Goal: Find specific page/section: Find specific page/section

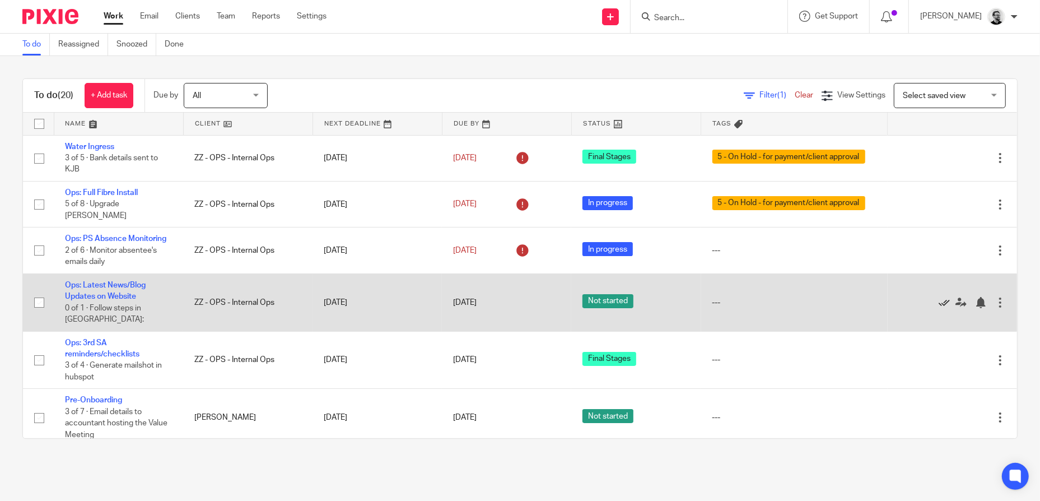
click at [938, 307] on icon at bounding box center [943, 302] width 11 height 11
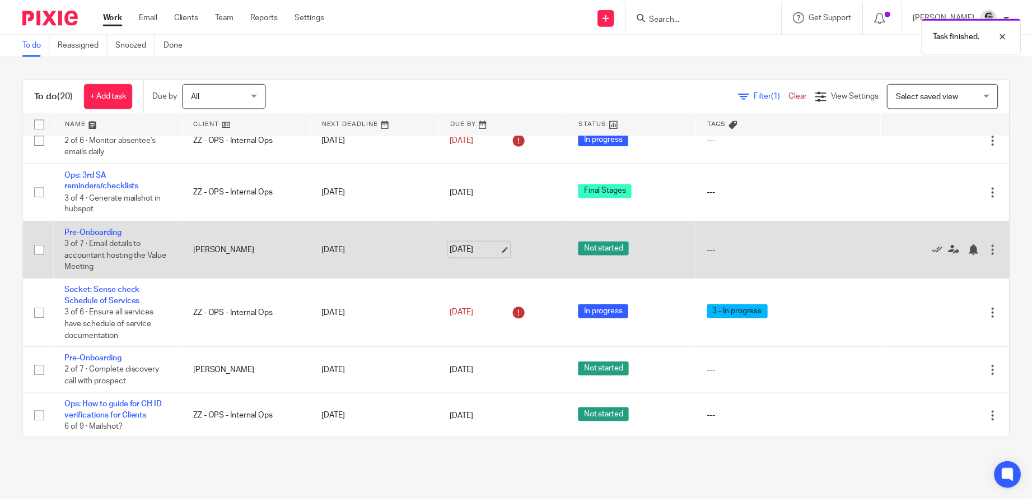
scroll to position [112, 0]
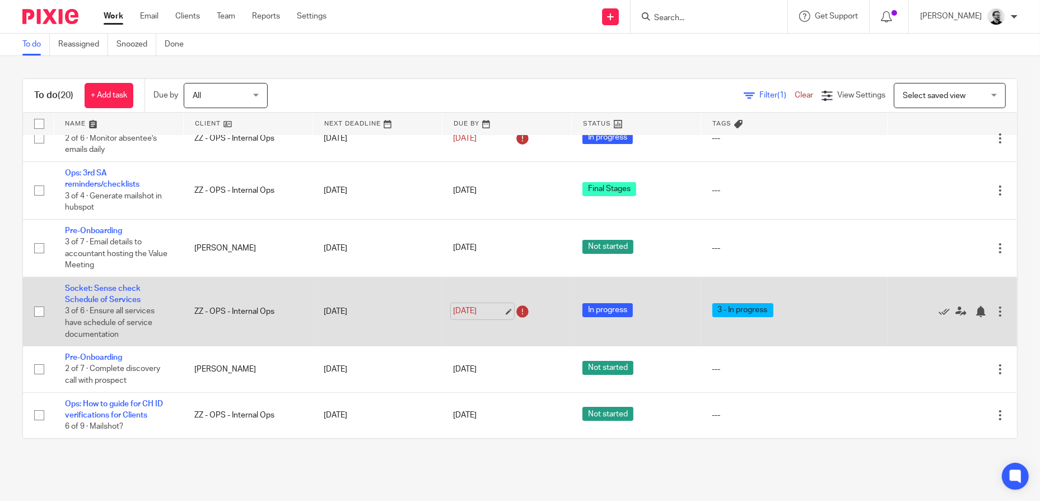
click at [473, 317] on link "23 Sep 2025" at bounding box center [478, 311] width 50 height 12
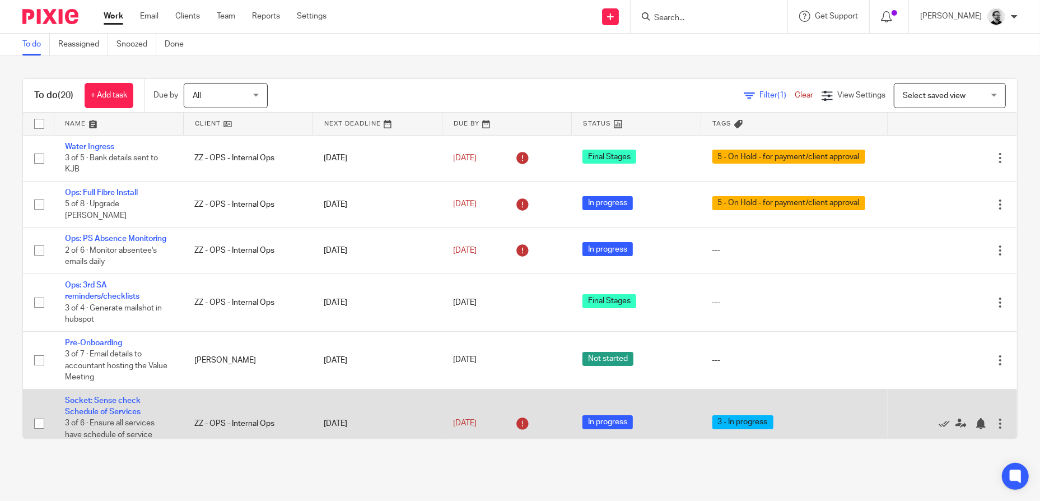
scroll to position [0, 0]
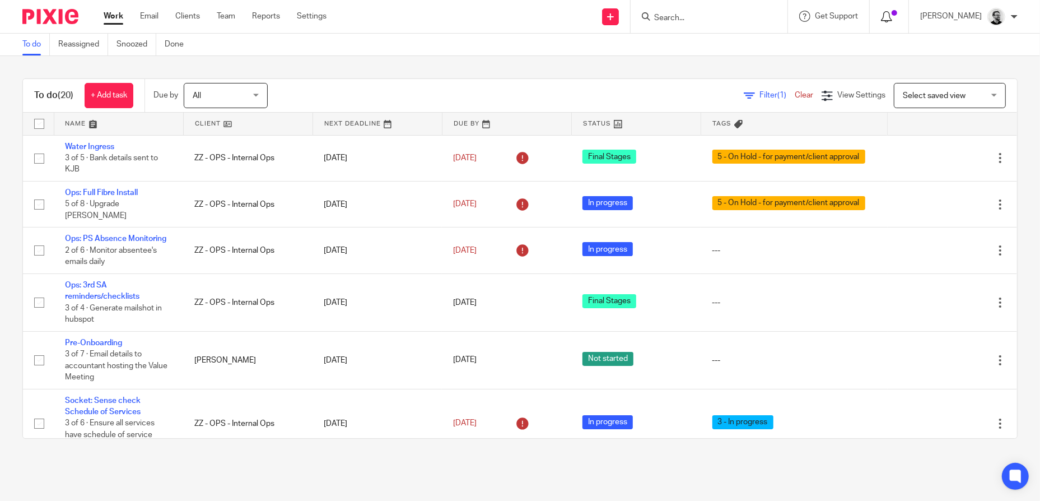
click at [892, 17] on icon at bounding box center [886, 16] width 11 height 11
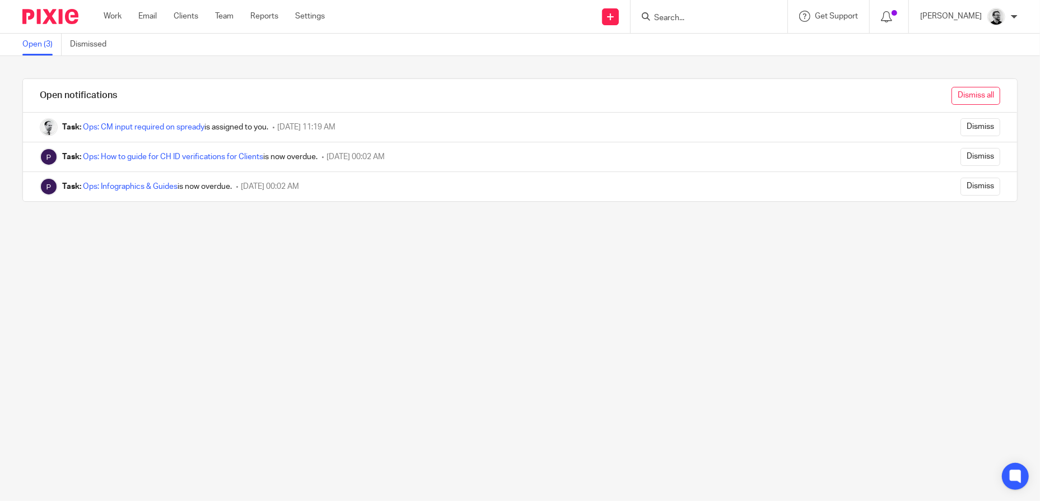
click at [968, 95] on input "Dismiss all" at bounding box center [975, 96] width 49 height 18
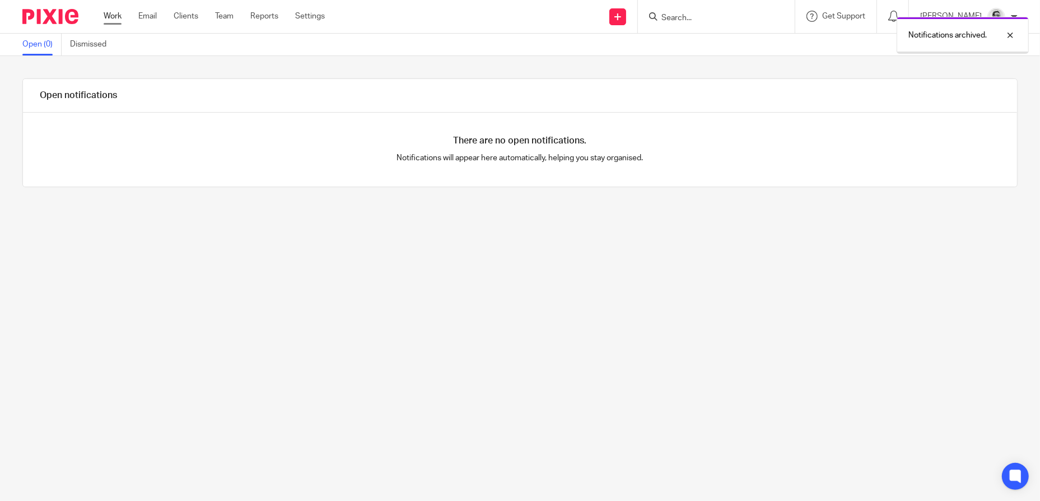
click at [112, 16] on link "Work" at bounding box center [113, 16] width 18 height 11
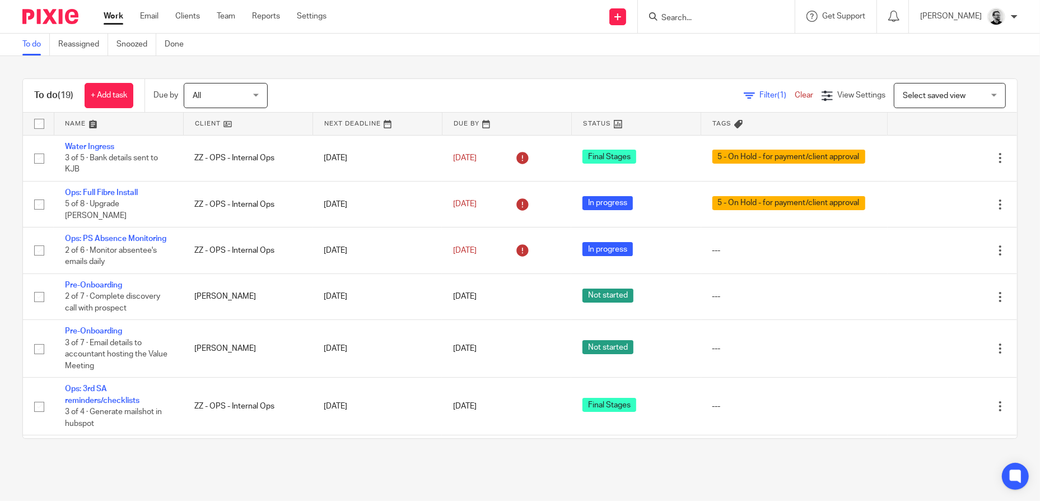
click at [721, 21] on input "Search" at bounding box center [710, 18] width 101 height 10
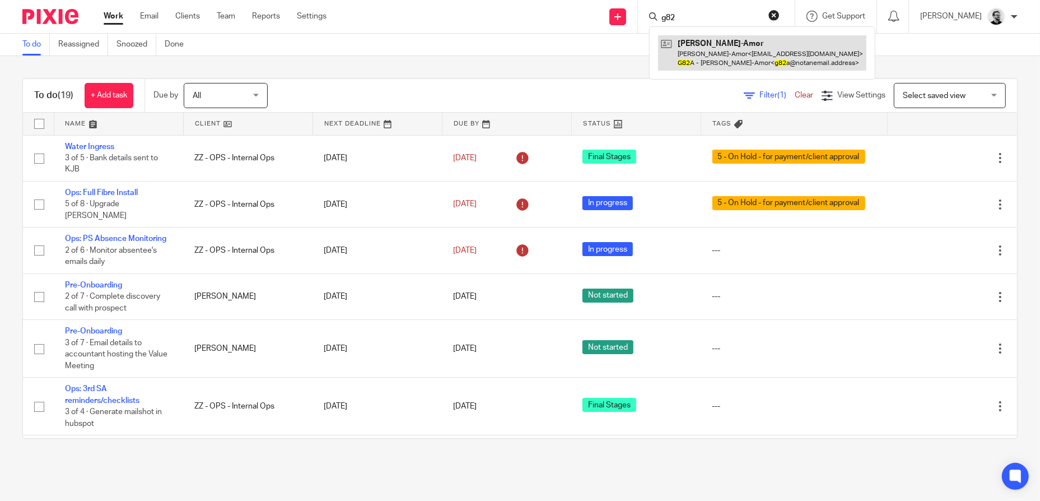
type input "g82"
click at [778, 56] on link at bounding box center [762, 52] width 208 height 35
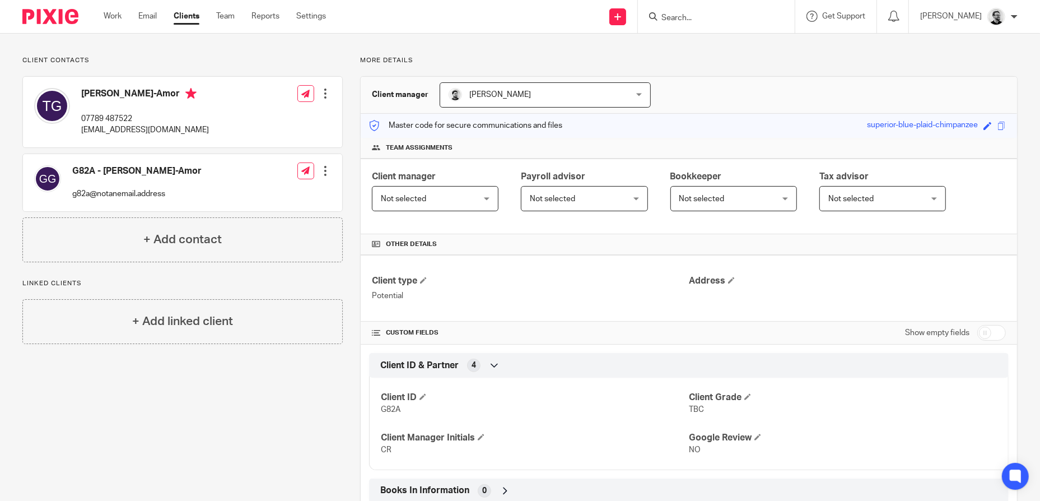
scroll to position [56, 0]
